Goal: Task Accomplishment & Management: Use online tool/utility

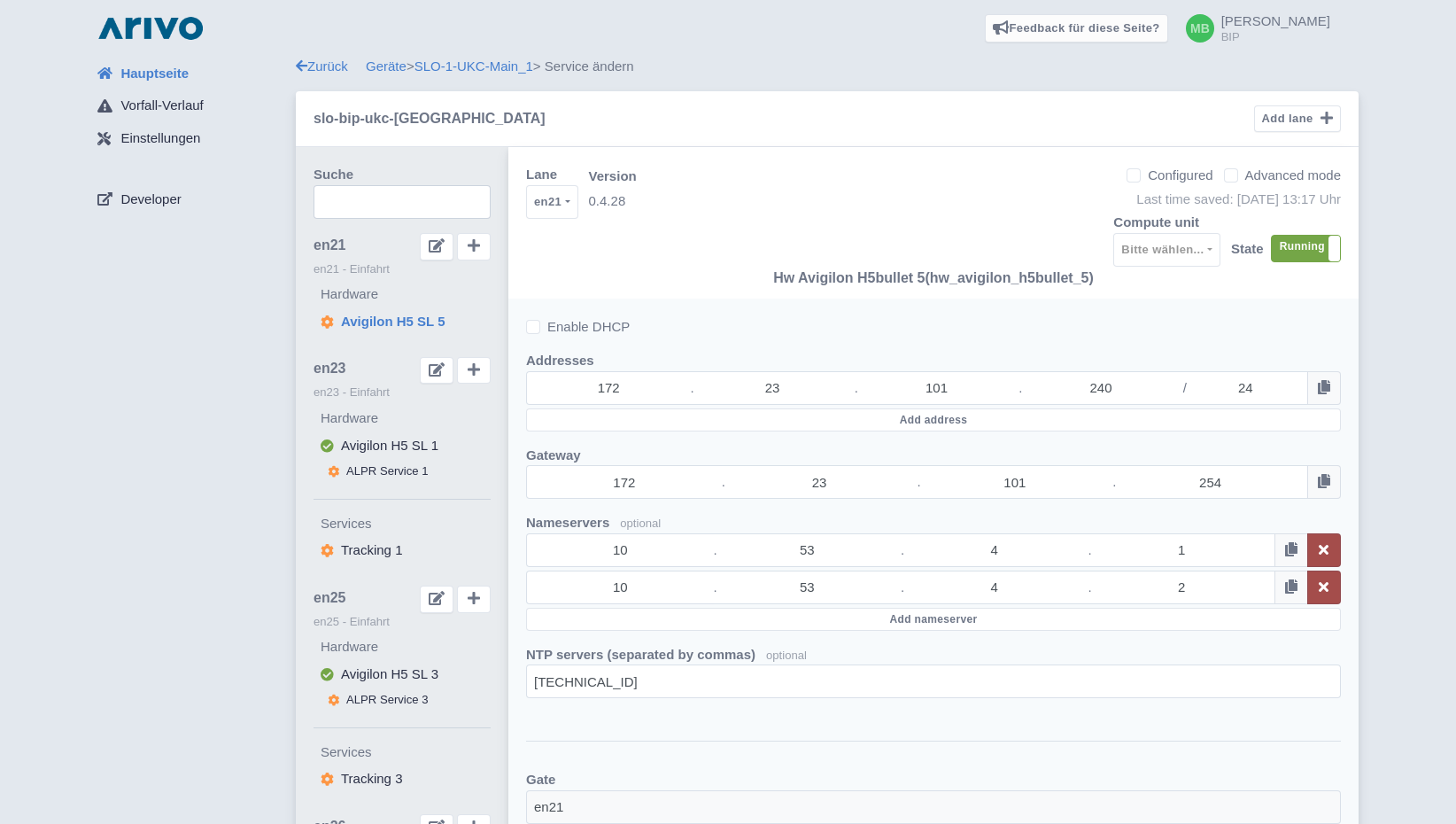
select select "090855bb-6ecc-4677-bbba-f5cdd53a4266"
select select
click at [325, 64] on link "Zurück" at bounding box center [321, 66] width 53 height 15
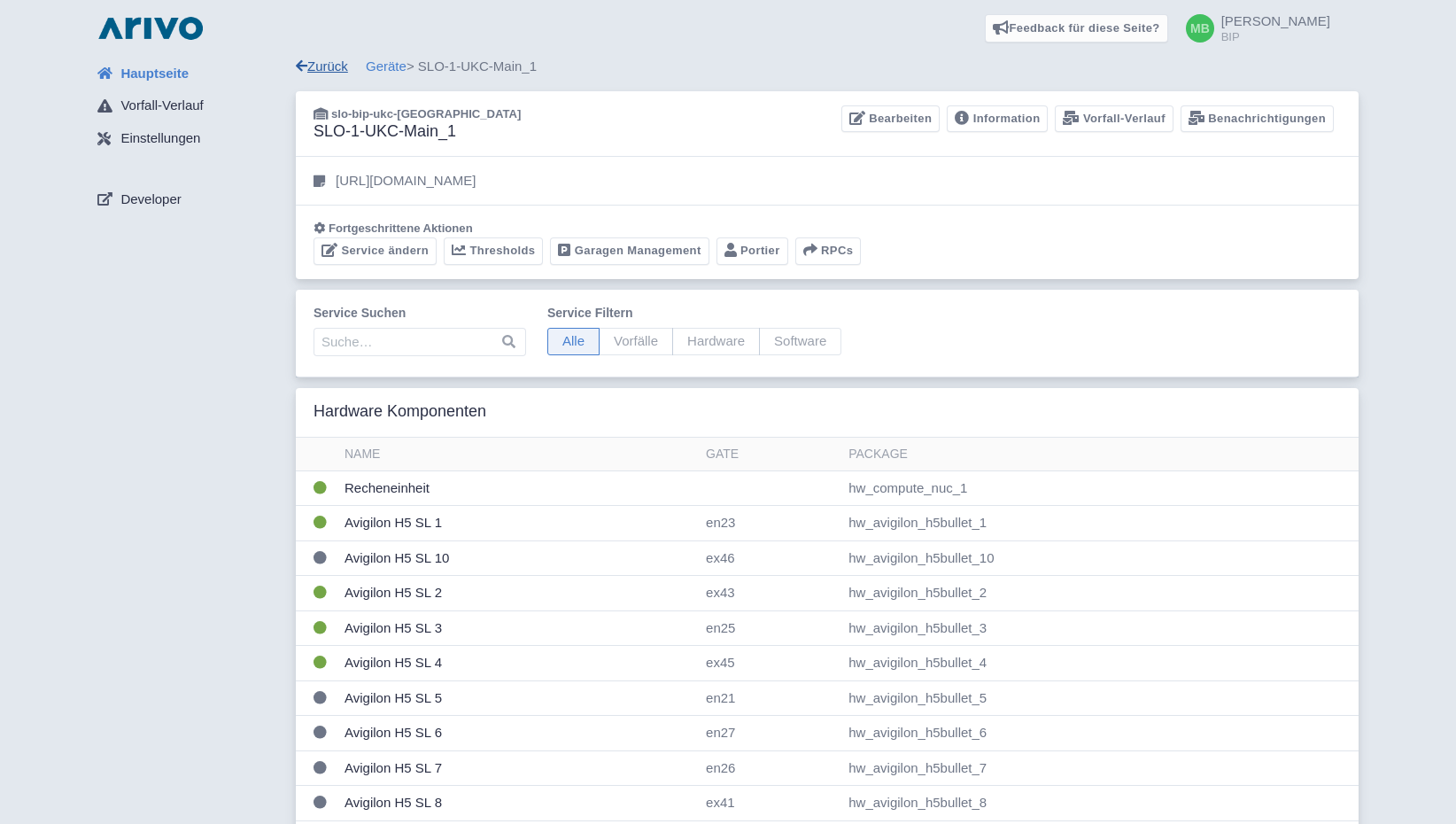
click at [320, 66] on link "Zurück" at bounding box center [321, 66] width 53 height 15
click at [181, 36] on img at bounding box center [150, 28] width 113 height 28
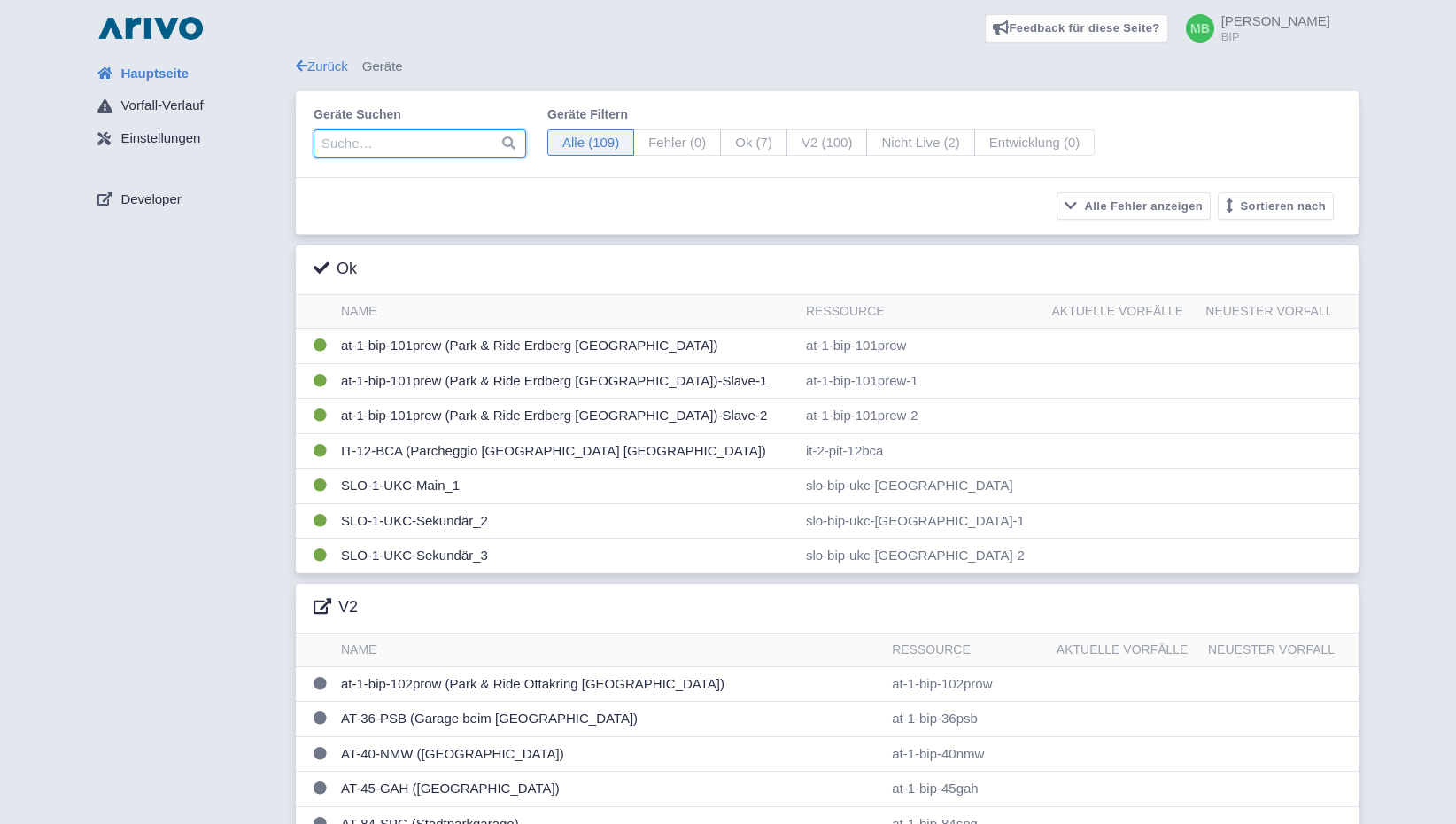
click at [438, 144] on input "search" at bounding box center [419, 143] width 213 height 28
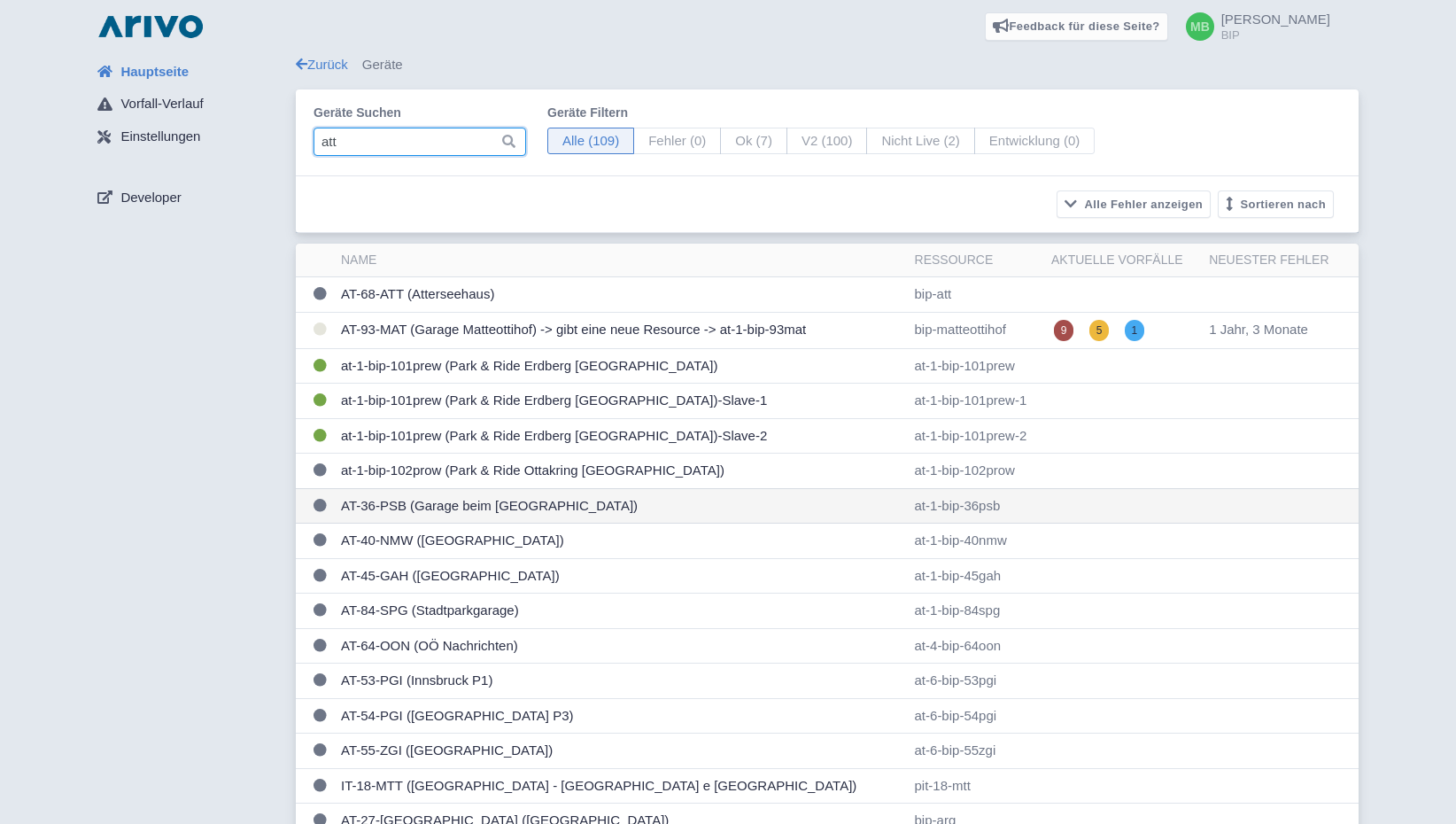
scroll to position [3, 0]
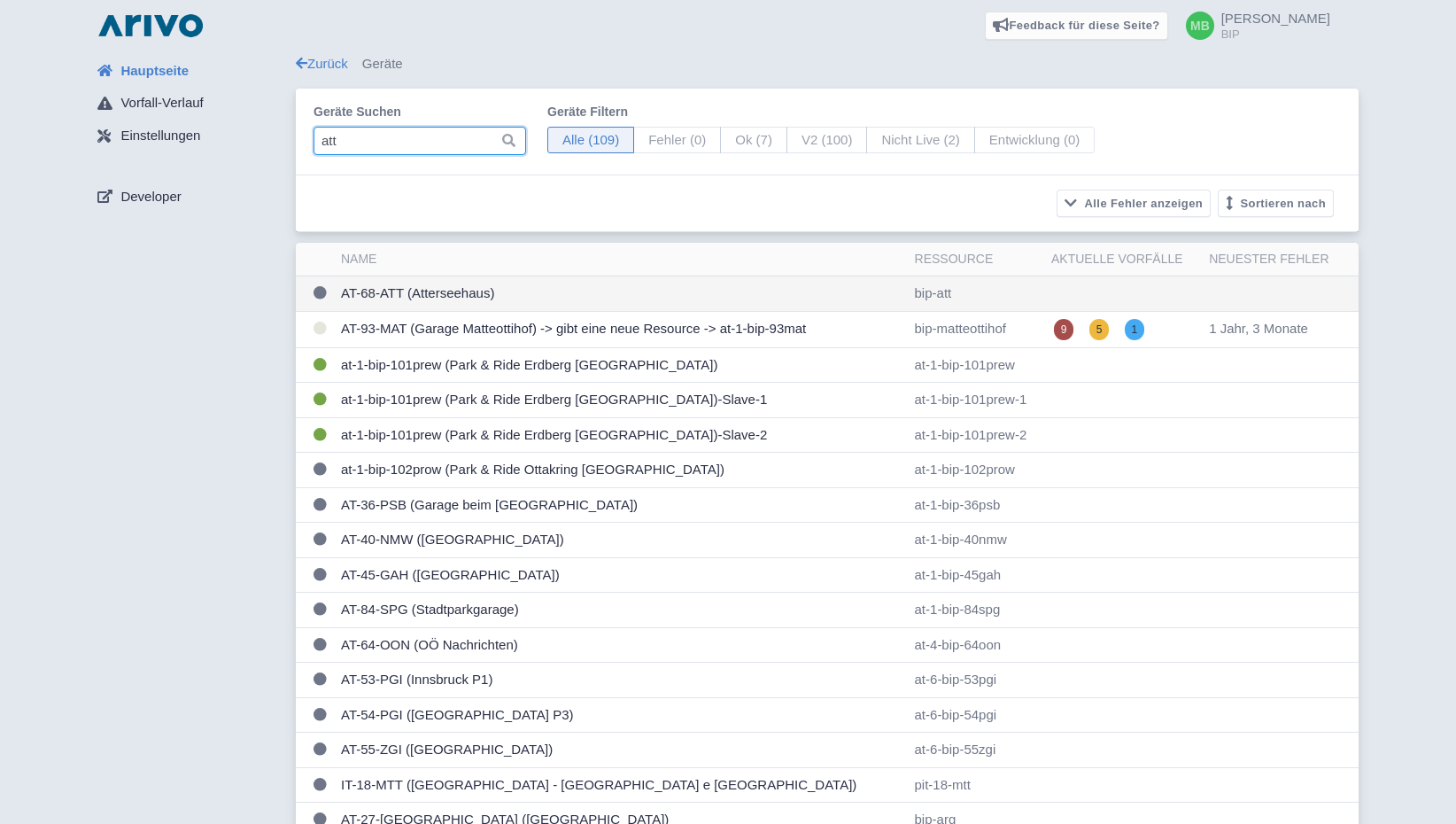
type input "att"
click at [477, 300] on td "AT-68-ATT (Atterseehaus)" at bounding box center [620, 295] width 574 height 36
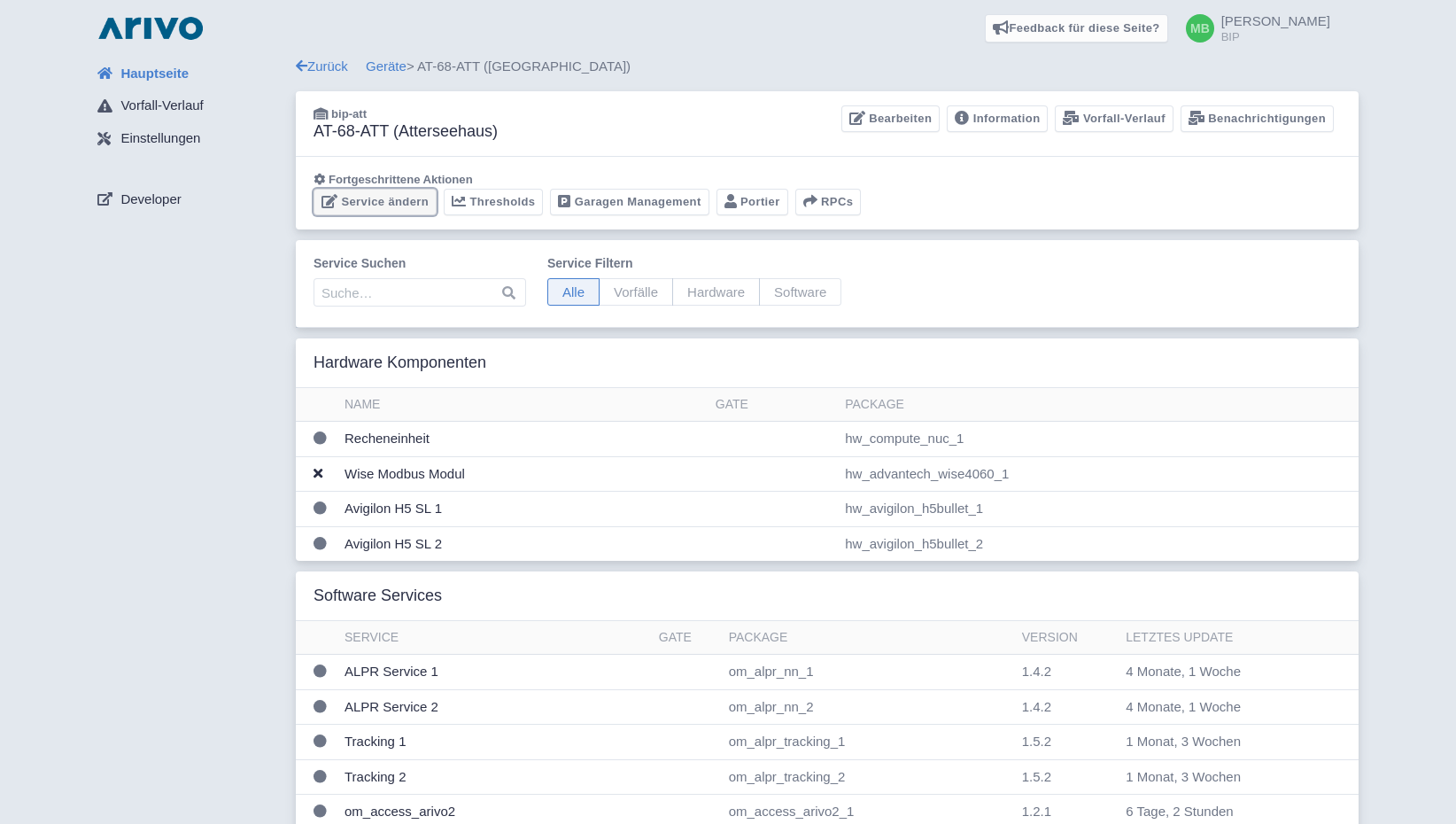
click at [390, 210] on link "Service ändern" at bounding box center [375, 202] width 123 height 28
